Goal: Task Accomplishment & Management: Manage account settings

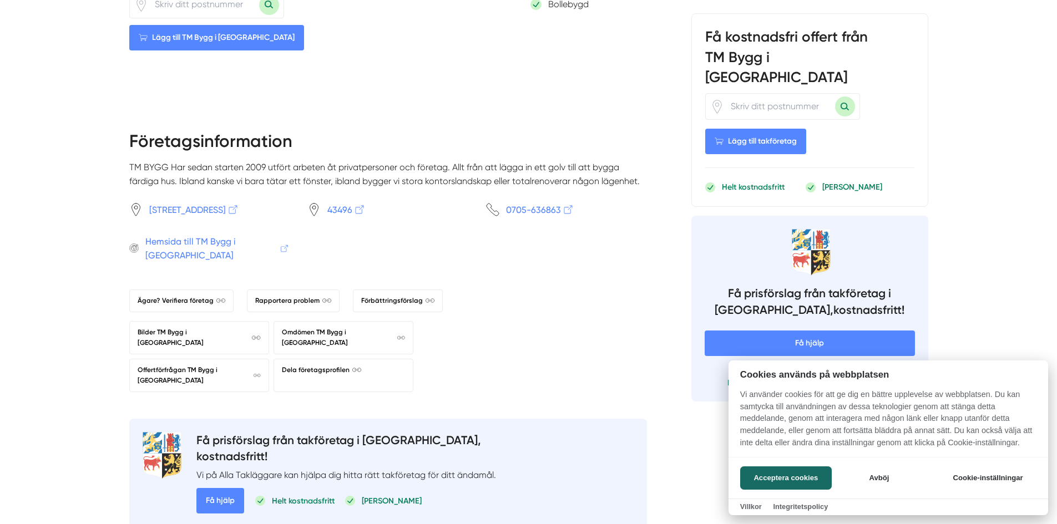
scroll to position [943, 0]
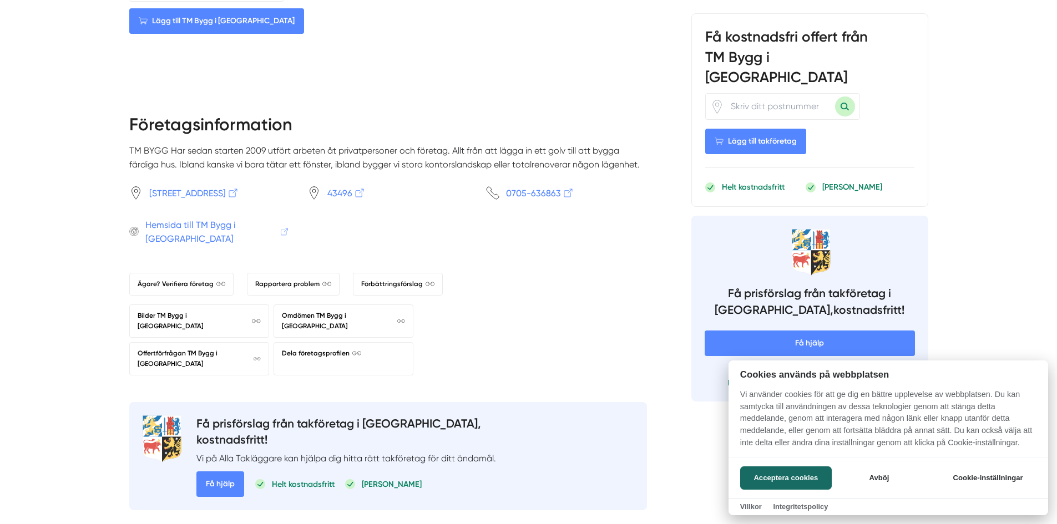
click at [178, 278] on div at bounding box center [528, 262] width 1057 height 524
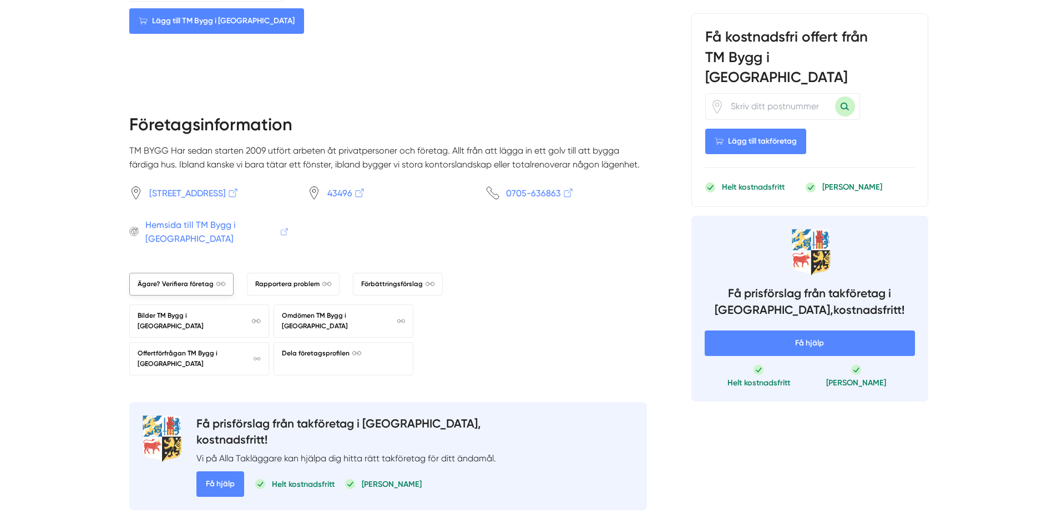
click at [173, 279] on span "Ägare? Verifiera företag" at bounding box center [182, 284] width 88 height 11
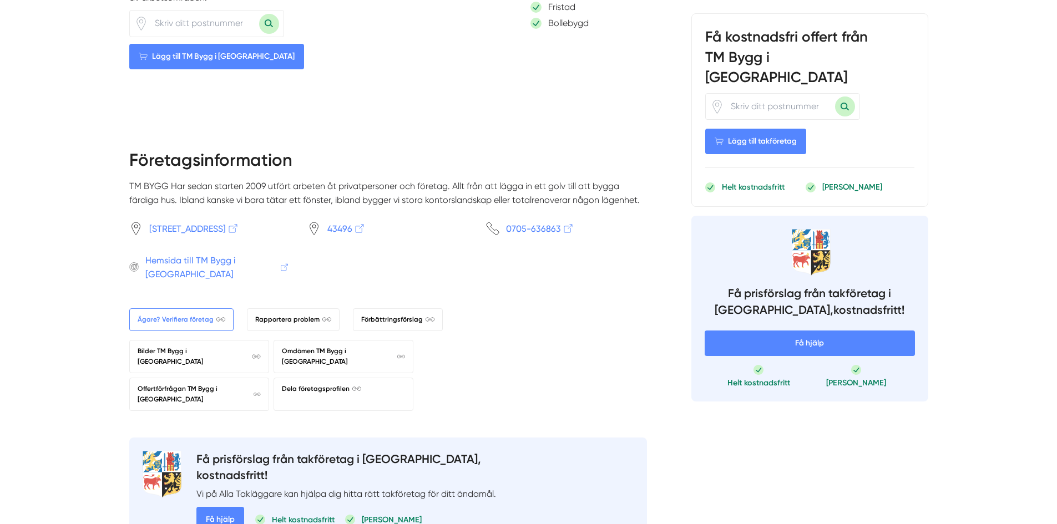
scroll to position [888, 0]
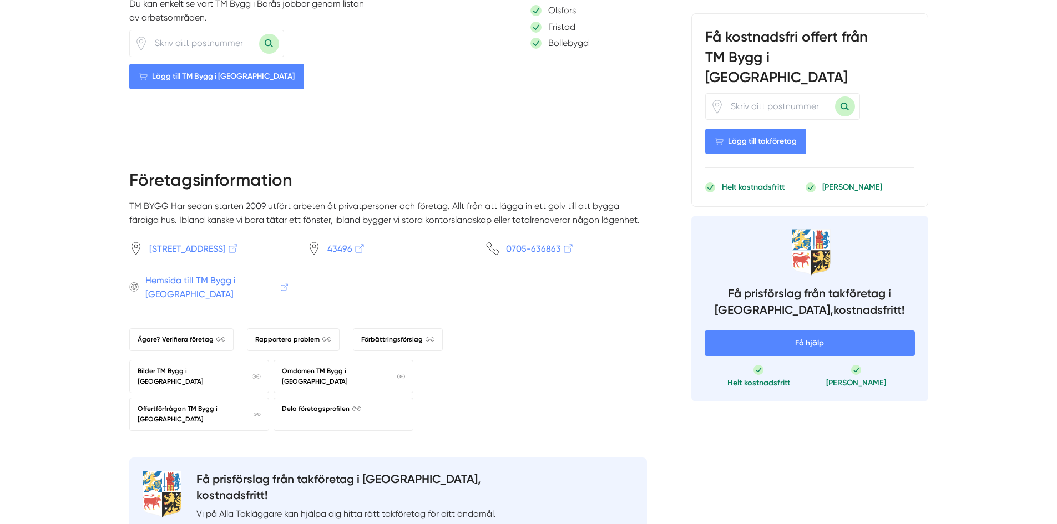
click at [568, 256] on span "0705-636863" at bounding box center [540, 249] width 68 height 14
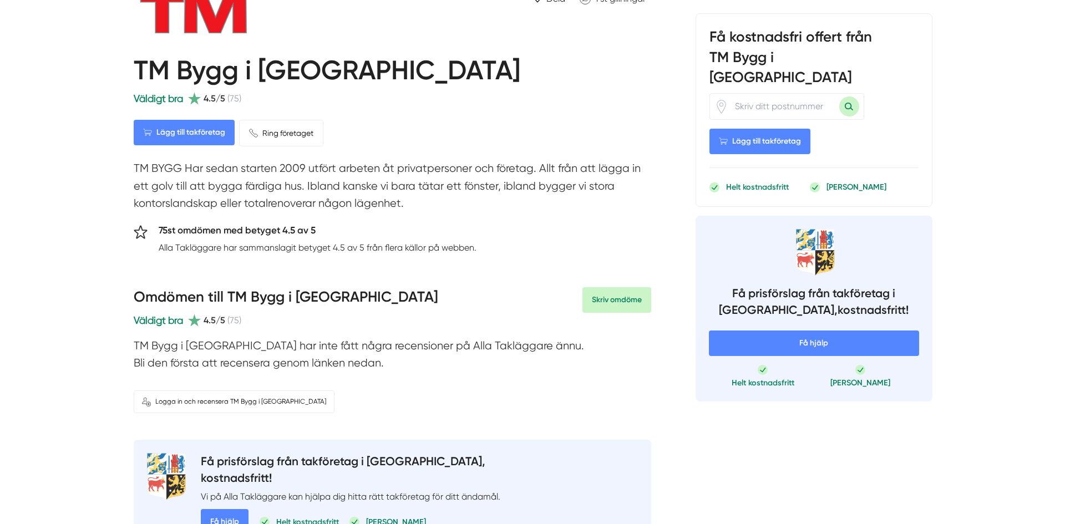
scroll to position [0, 0]
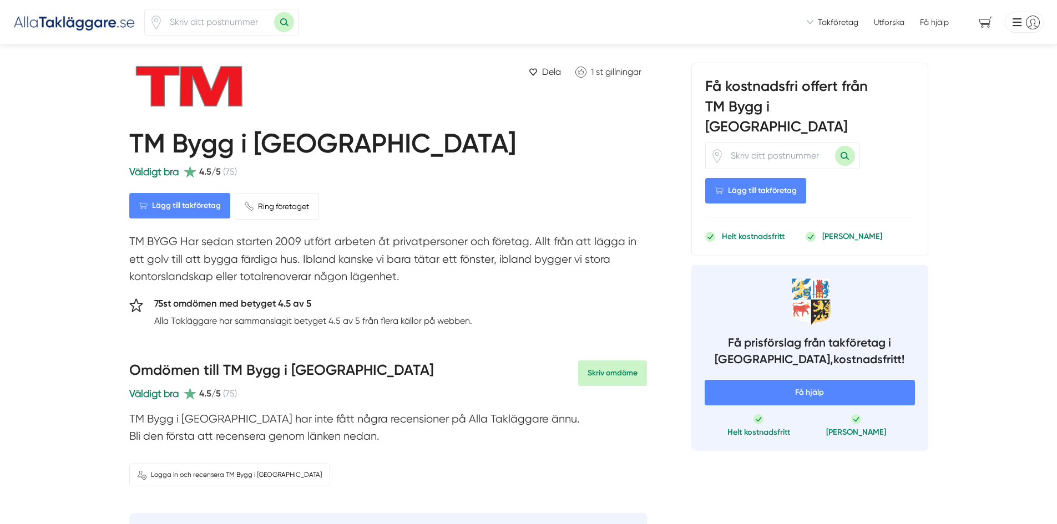
click at [1026, 19] on li at bounding box center [1021, 22] width 43 height 21
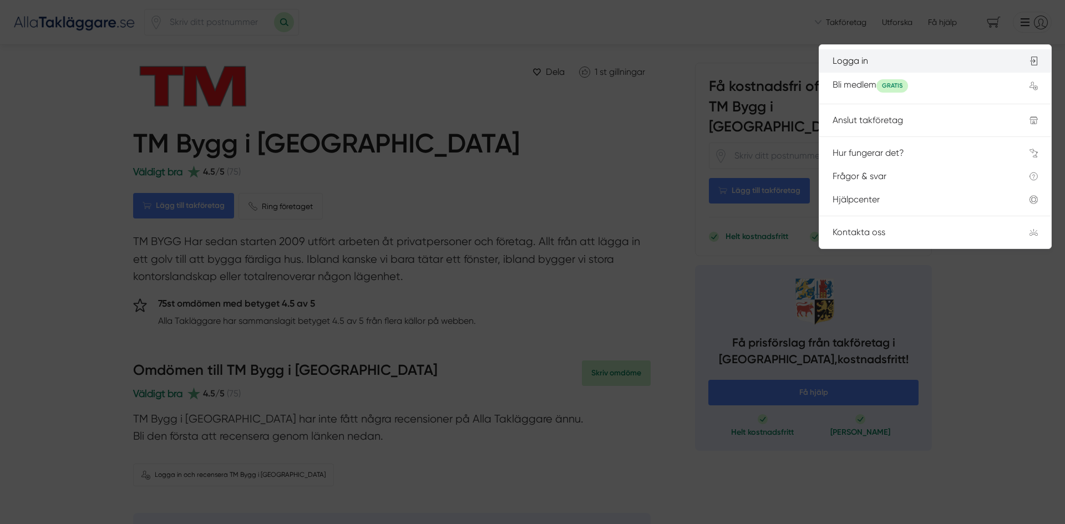
click at [889, 63] on div "Logga in" at bounding box center [918, 61] width 170 height 10
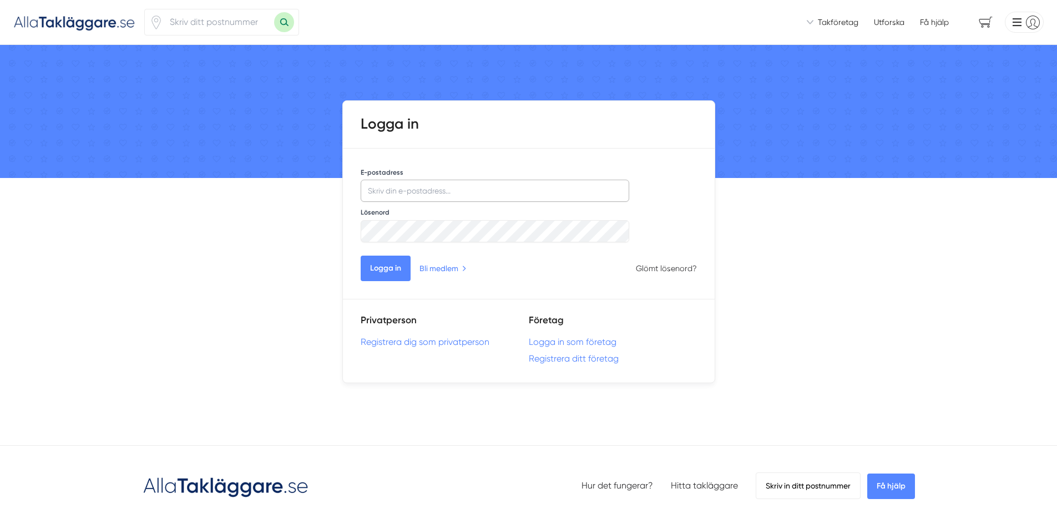
click at [446, 196] on input "E-postadress" at bounding box center [495, 191] width 269 height 22
click at [567, 341] on link "Logga in som företag" at bounding box center [613, 342] width 168 height 11
